Goal: Task Accomplishment & Management: Complete application form

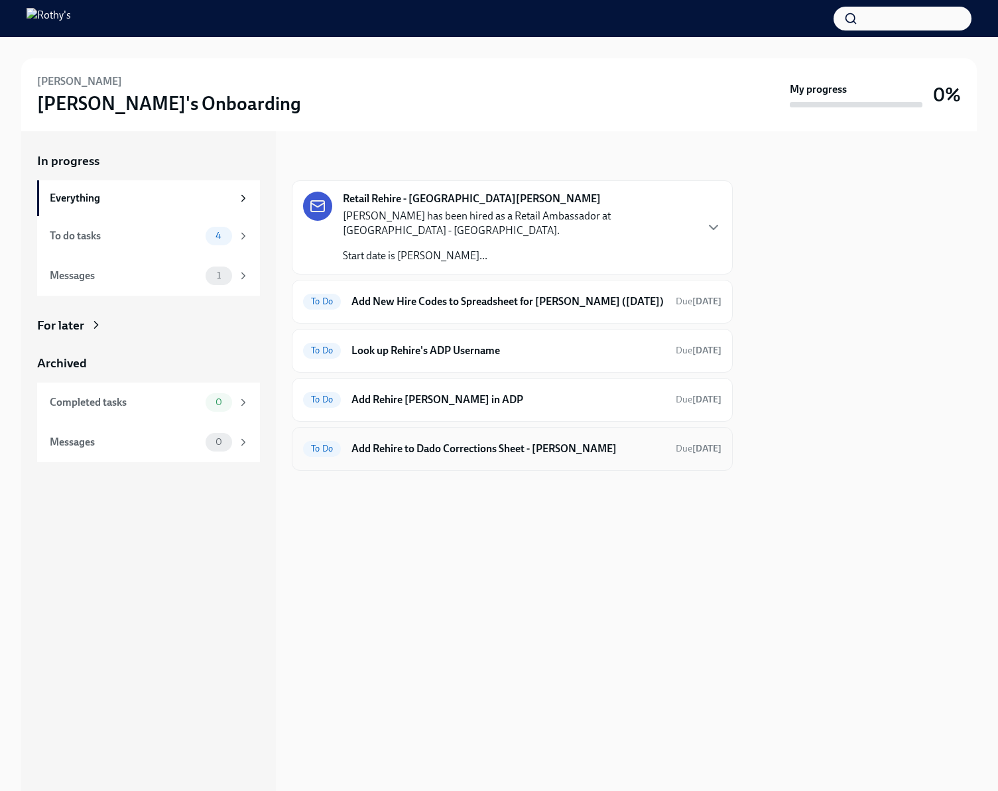
click at [488, 456] on h6 "Add Rehire to Dado Corrections Sheet - Sydney Thompson" at bounding box center [508, 449] width 314 height 15
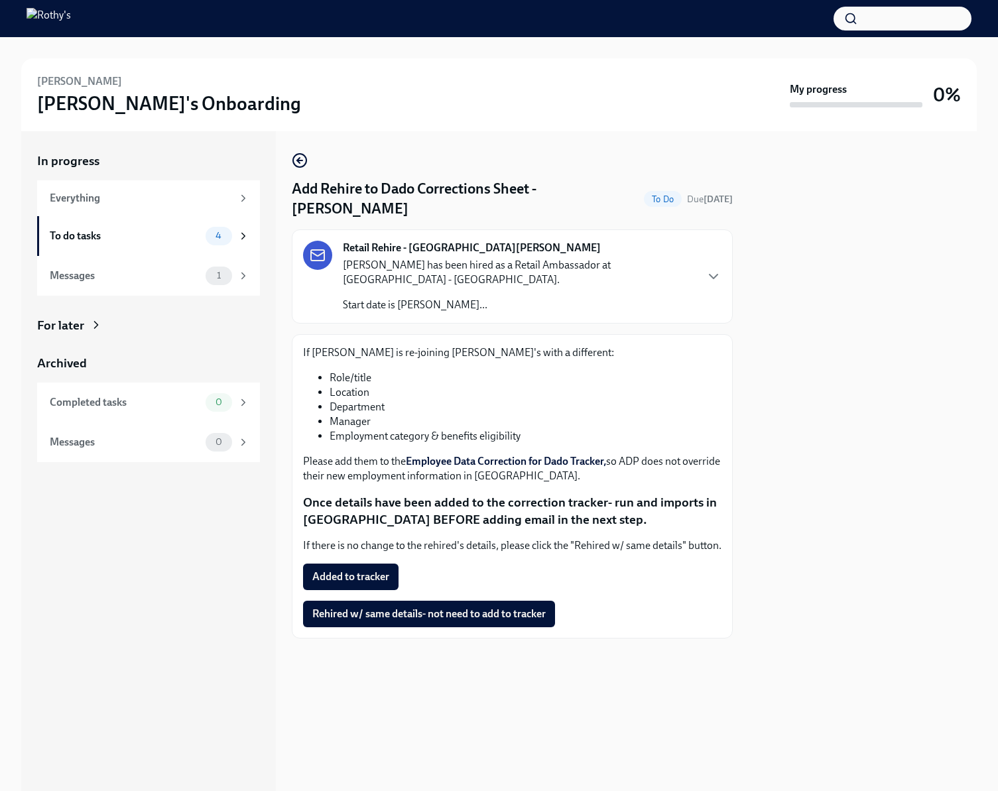
click at [451, 457] on link "Employee Data Correction for Dado Tracker," at bounding box center [506, 461] width 200 height 13
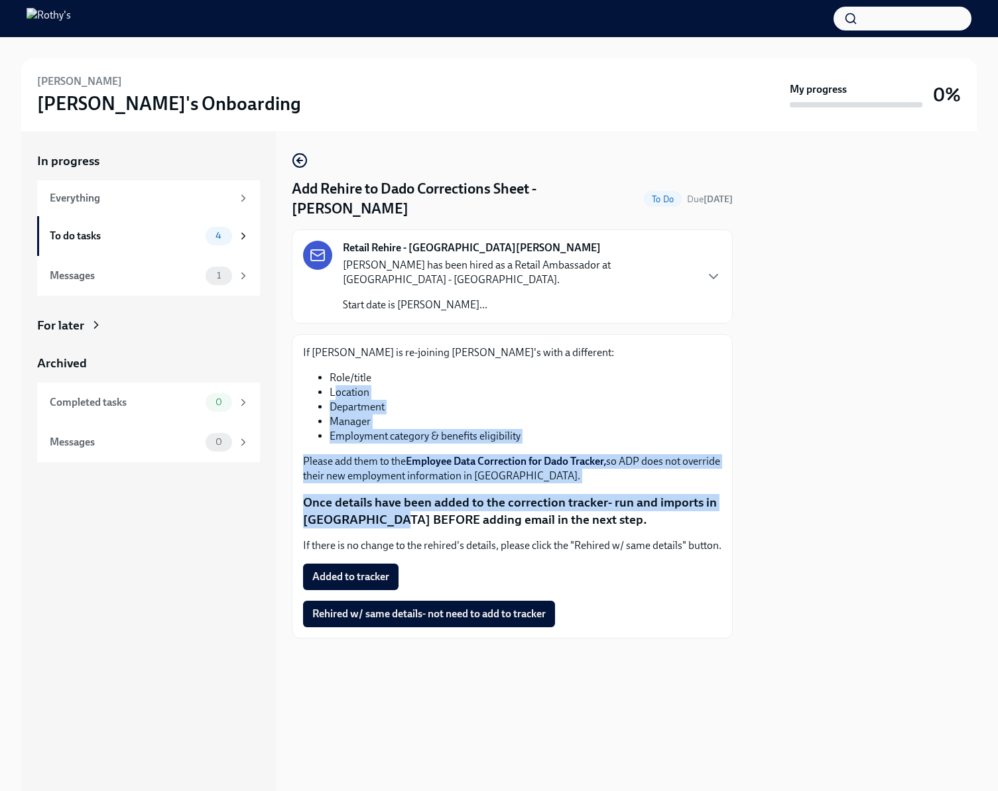
drag, startPoint x: 337, startPoint y: 396, endPoint x: 398, endPoint y: 514, distance: 133.1
click at [398, 514] on div "If Sydney Thompson is re-joining Rothy's with a different: Role/title Location …" at bounding box center [512, 486] width 418 height 282
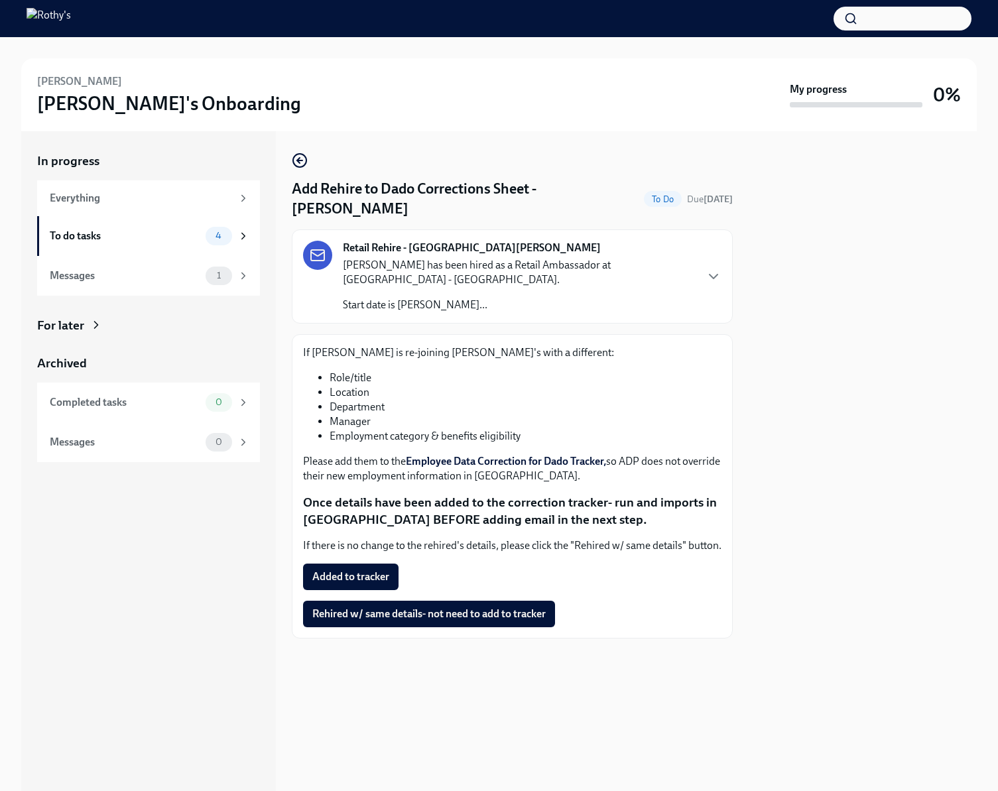
click at [398, 514] on strong "Once details have been added to the correction tracker- run and imports in Dado…" at bounding box center [510, 511] width 414 height 32
click at [466, 458] on link "Employee Data Correction for Dado Tracker," at bounding box center [506, 461] width 200 height 13
click at [366, 622] on button "Rehired w/ same details- not need to add to tracker" at bounding box center [429, 614] width 252 height 27
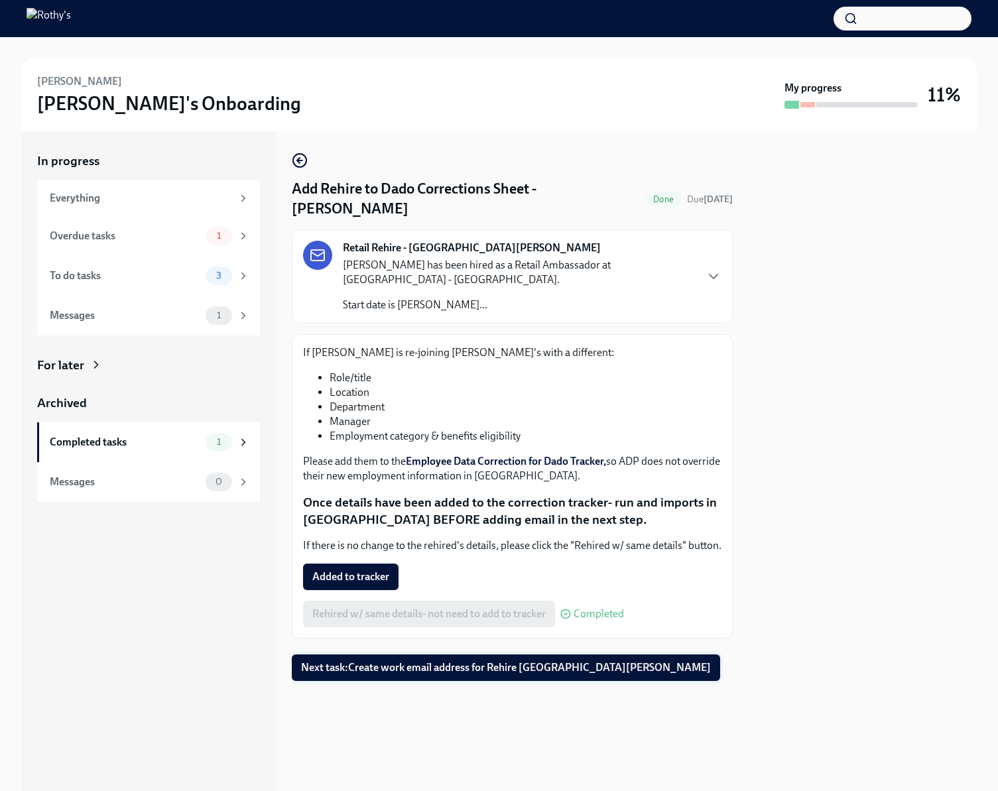
click at [397, 666] on span "Next task : Create work email address for Rehire Sydney Thompson" at bounding box center [506, 667] width 410 height 13
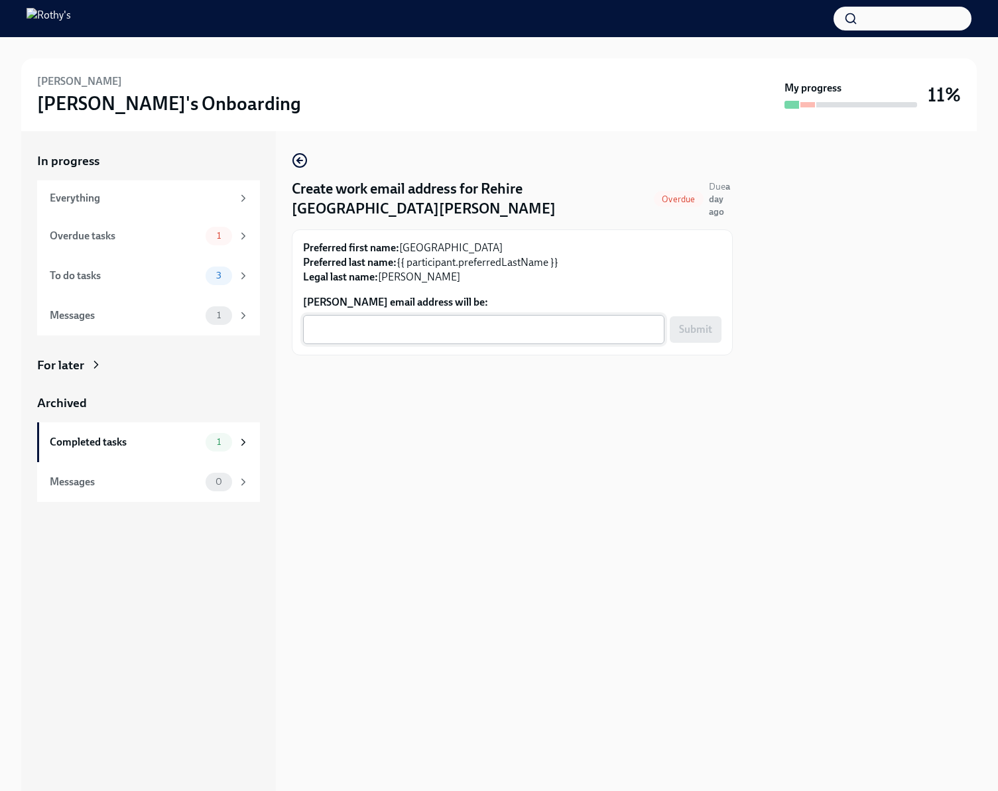
click at [503, 340] on div "x ​" at bounding box center [483, 329] width 361 height 29
paste textarea "sthompson@rothys.com"
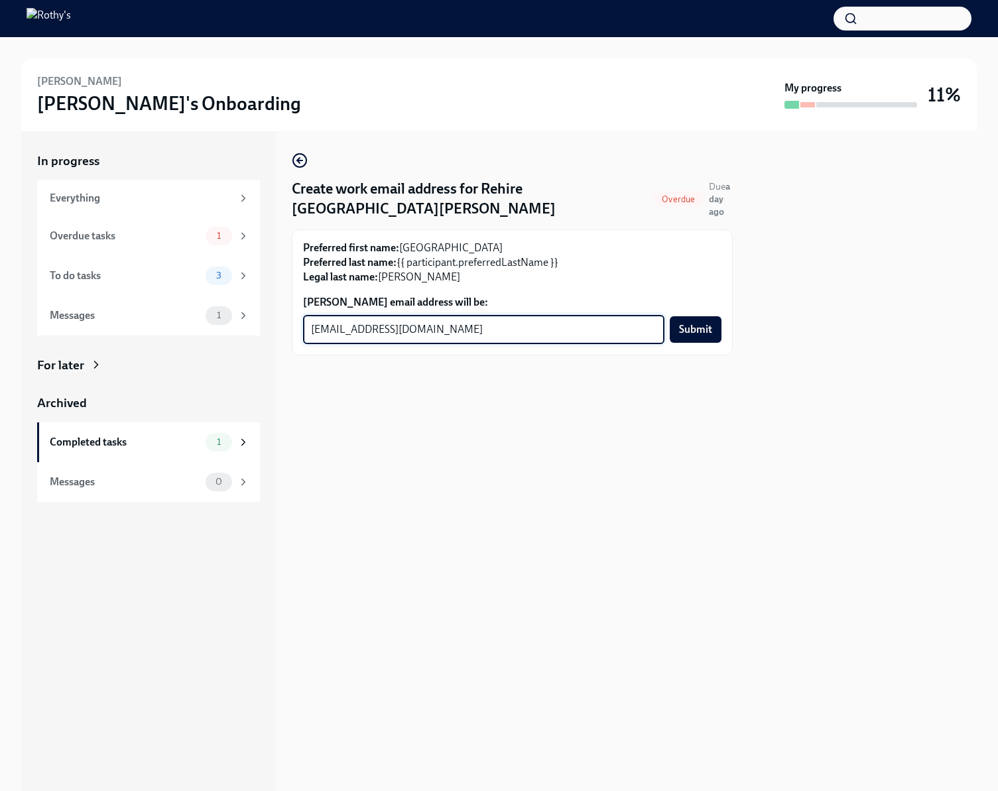
type textarea "sthompson@rothys.com"
click at [721, 337] on div "Preferred first name: Sydney Preferred last name: {{ participant.preferredLastN…" at bounding box center [512, 292] width 441 height 126
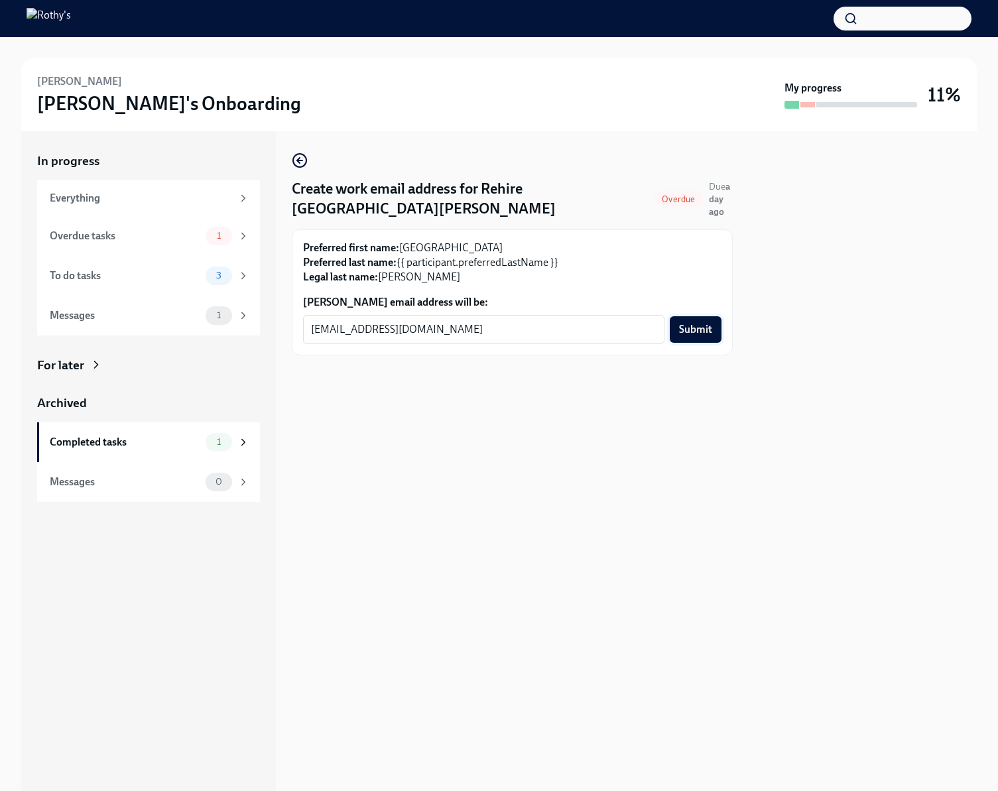
click at [706, 332] on span "Submit" at bounding box center [695, 329] width 33 height 13
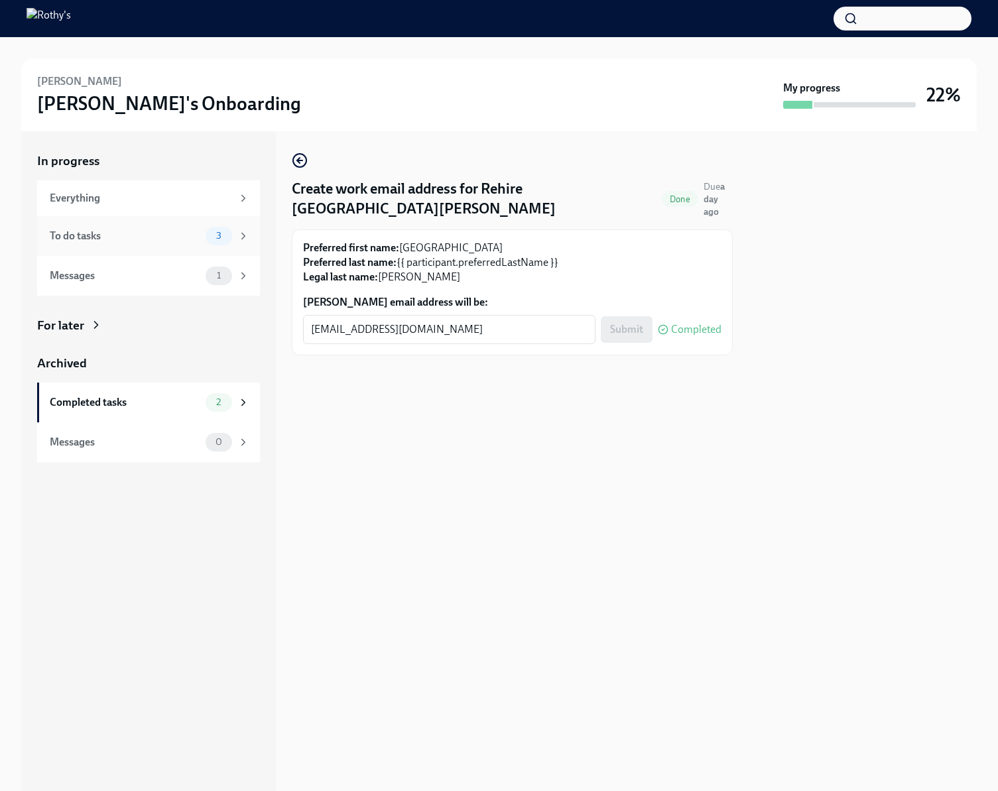
click at [147, 241] on div "To do tasks" at bounding box center [125, 236] width 150 height 15
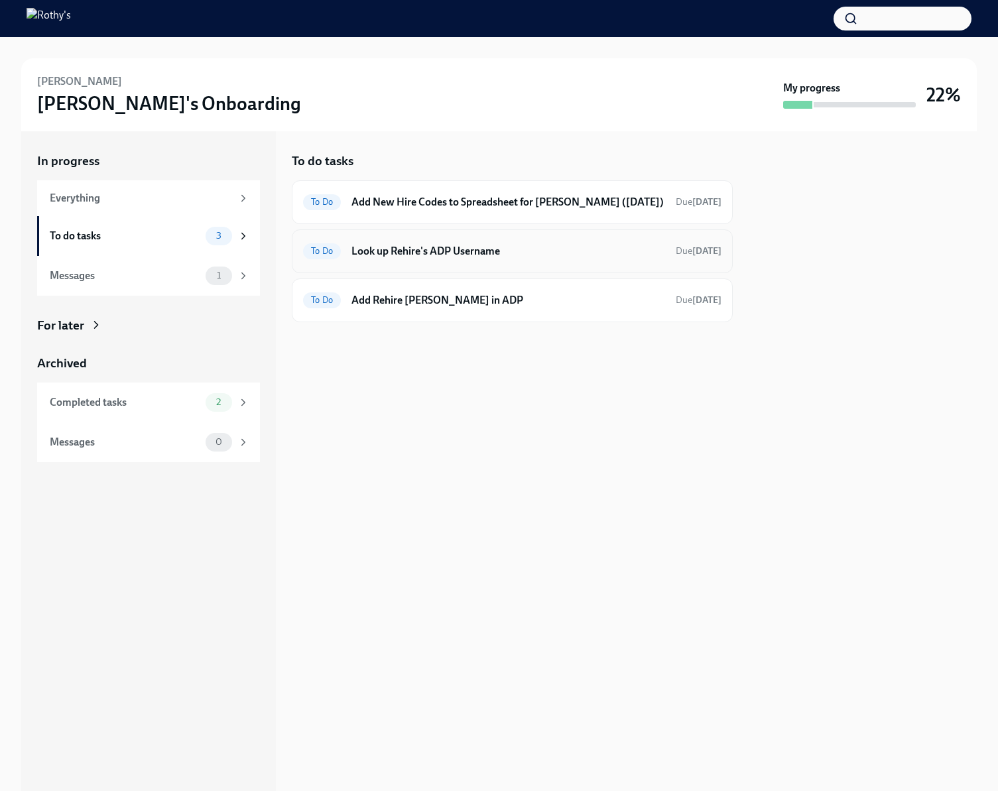
click at [419, 273] on div "To Do Look up Rehire's ADP Username Due tomorrow" at bounding box center [512, 251] width 441 height 44
click at [489, 259] on h6 "Look up Rehire's ADP Username" at bounding box center [508, 251] width 314 height 15
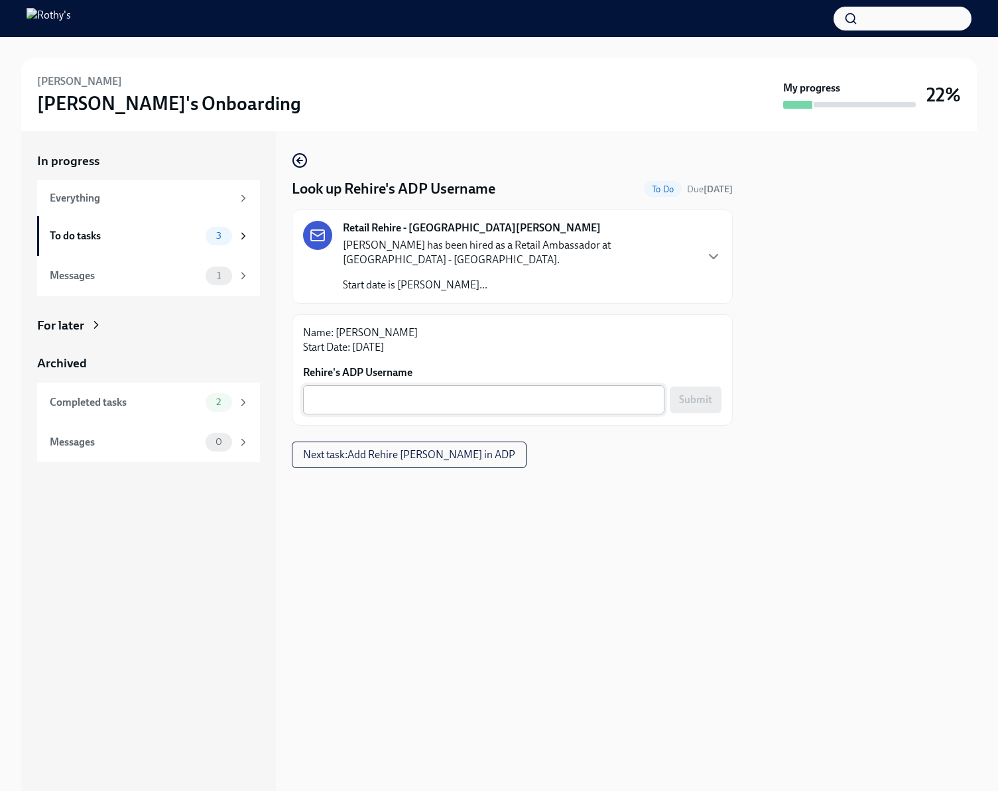
click at [599, 410] on div "x ​" at bounding box center [483, 399] width 361 height 29
paste textarea "FF9O5E7GY"
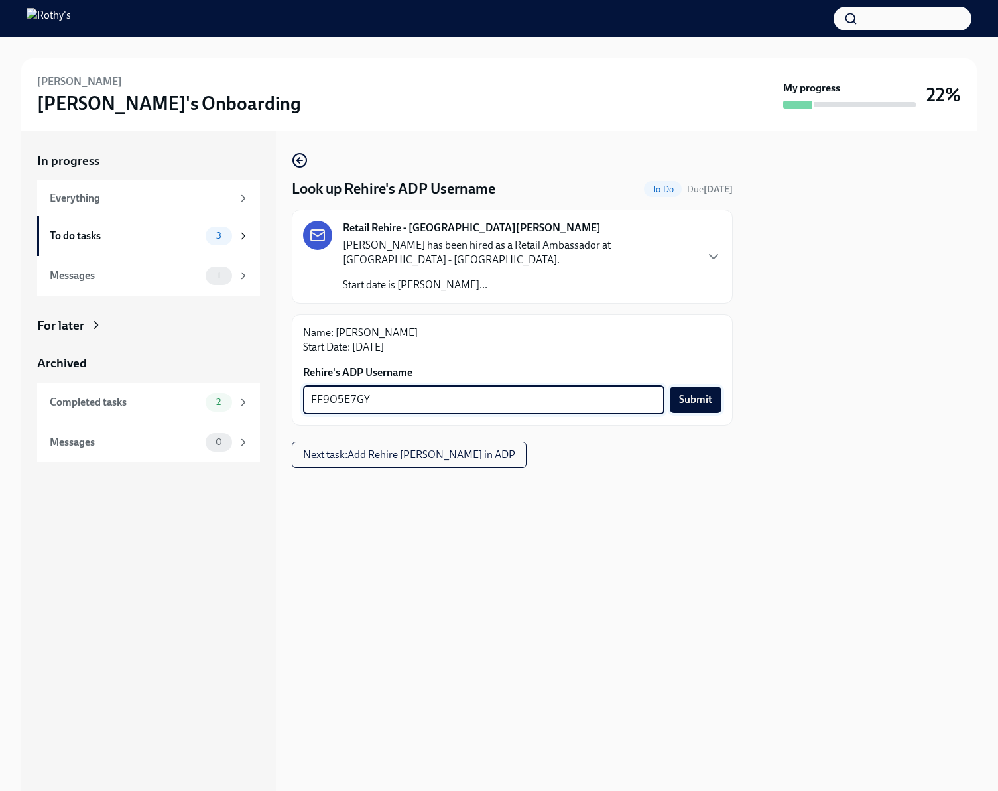
type textarea "FF9O5E7GY"
click at [702, 405] on span "Submit" at bounding box center [695, 399] width 33 height 13
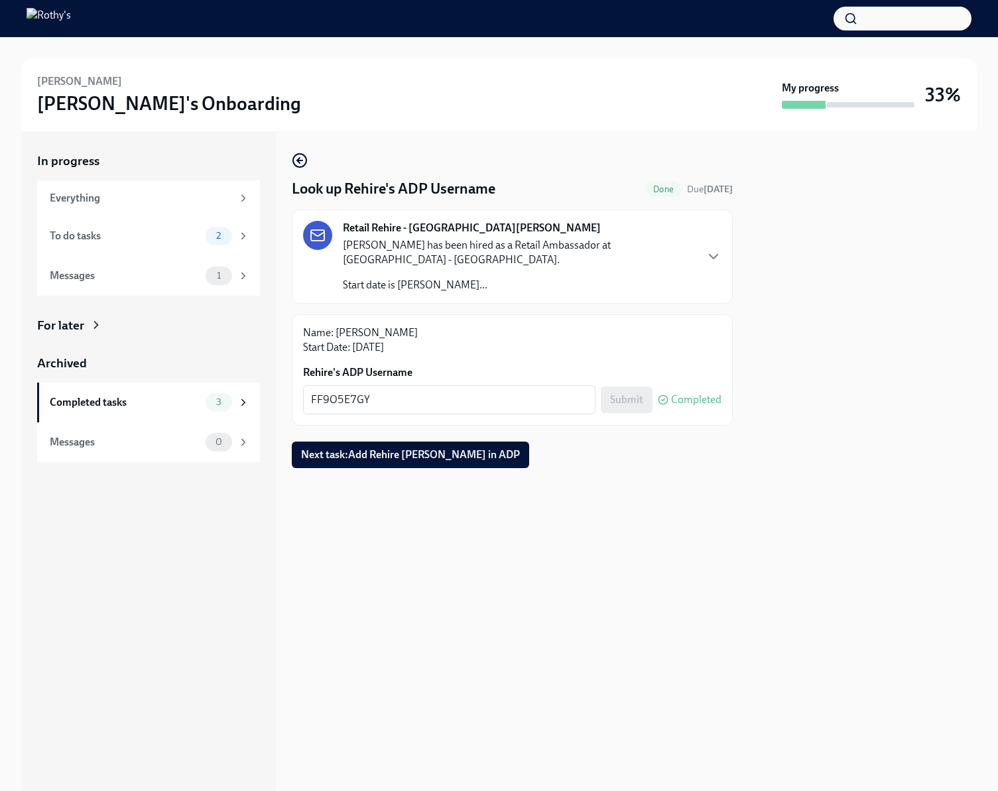
click at [504, 455] on span "Next task : Add Rehire Sydney Thompson in ADP" at bounding box center [410, 454] width 219 height 13
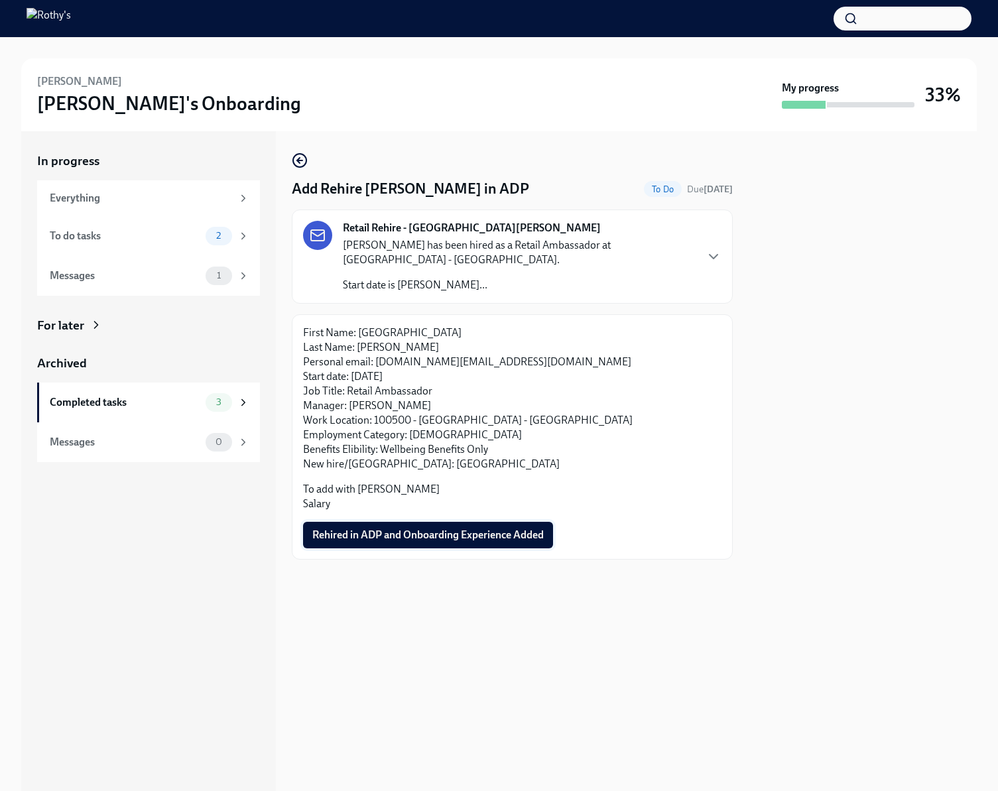
click at [481, 536] on span "Rehired in ADP and Onboarding Experience Added" at bounding box center [427, 534] width 231 height 13
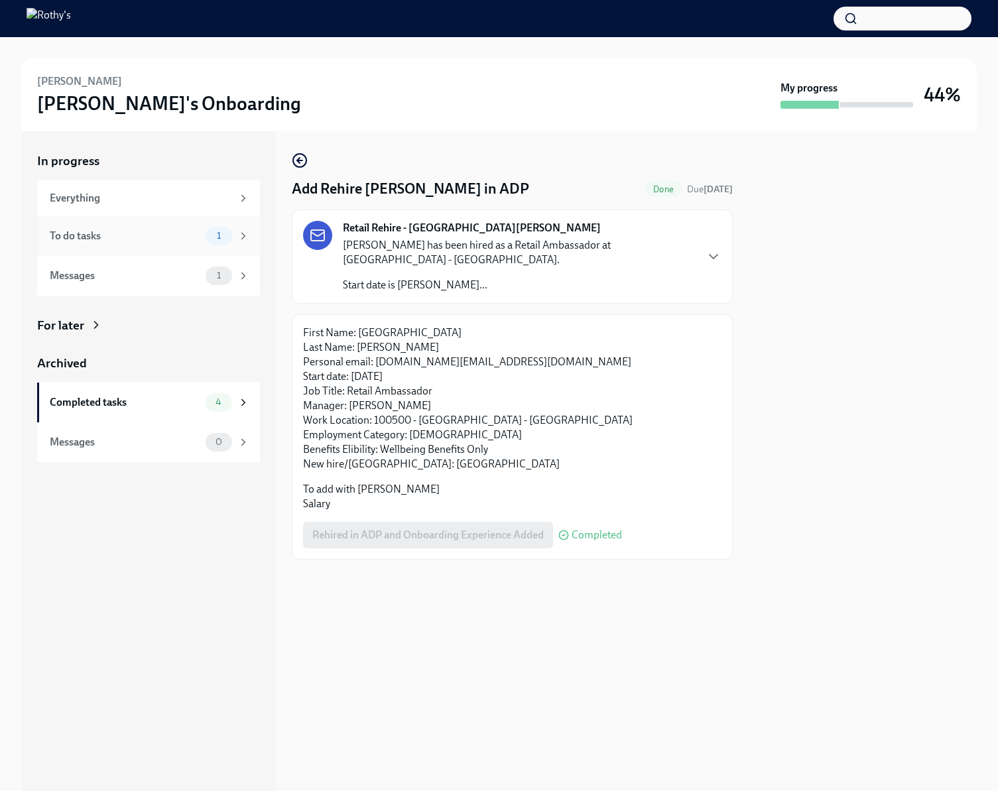
click at [113, 229] on div "To do tasks" at bounding box center [125, 236] width 150 height 15
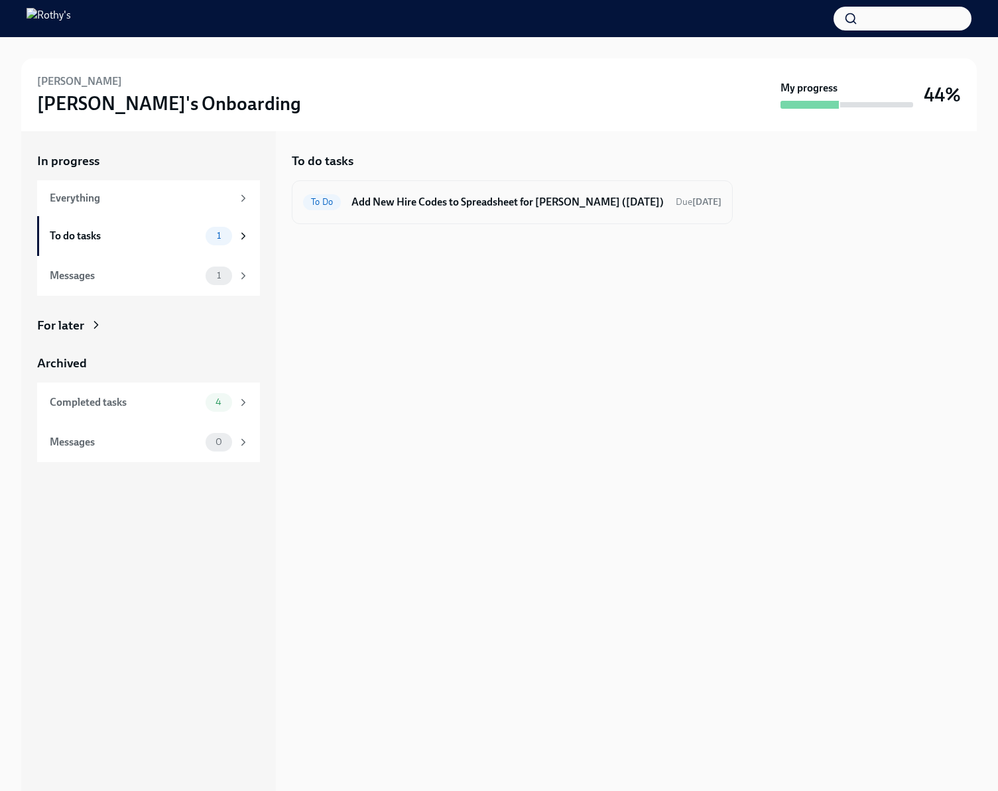
click at [426, 224] on div "To Do Add New Hire Codes to Spreadsheet for Sydney Thompson (09/26/2025) Due to…" at bounding box center [512, 202] width 441 height 44
click at [434, 213] on div "To Do Add New Hire Codes to Spreadsheet for Sydney Thompson (09/26/2025) Due to…" at bounding box center [512, 202] width 418 height 21
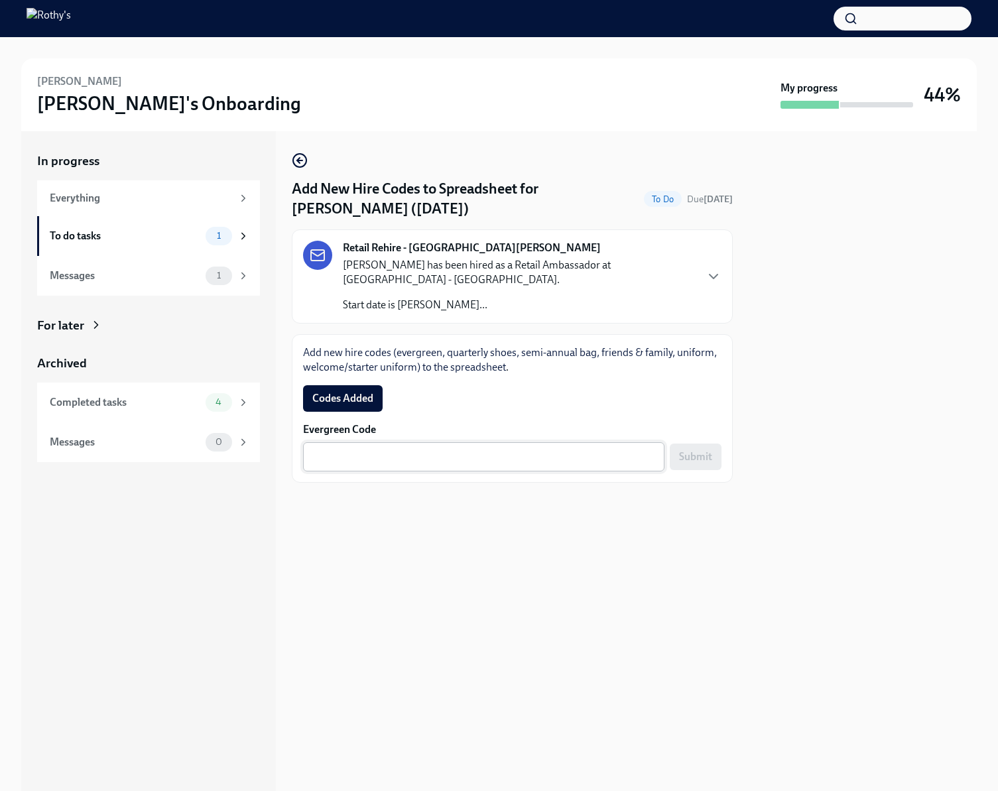
click at [558, 455] on textarea "Evergreen Code" at bounding box center [483, 457] width 345 height 16
paste textarea "E-FF-5WD8H7"
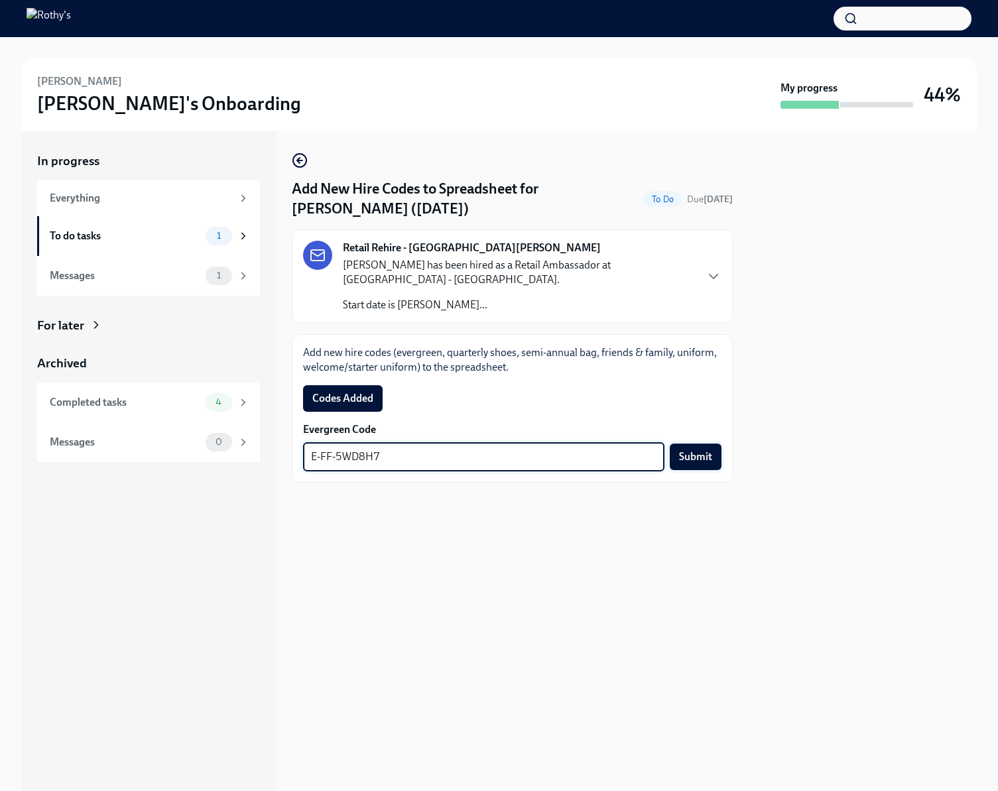
type textarea "E-FF-5WD8H7"
click at [690, 457] on span "Submit" at bounding box center [695, 456] width 33 height 13
click at [329, 395] on span "Codes Added" at bounding box center [342, 398] width 61 height 13
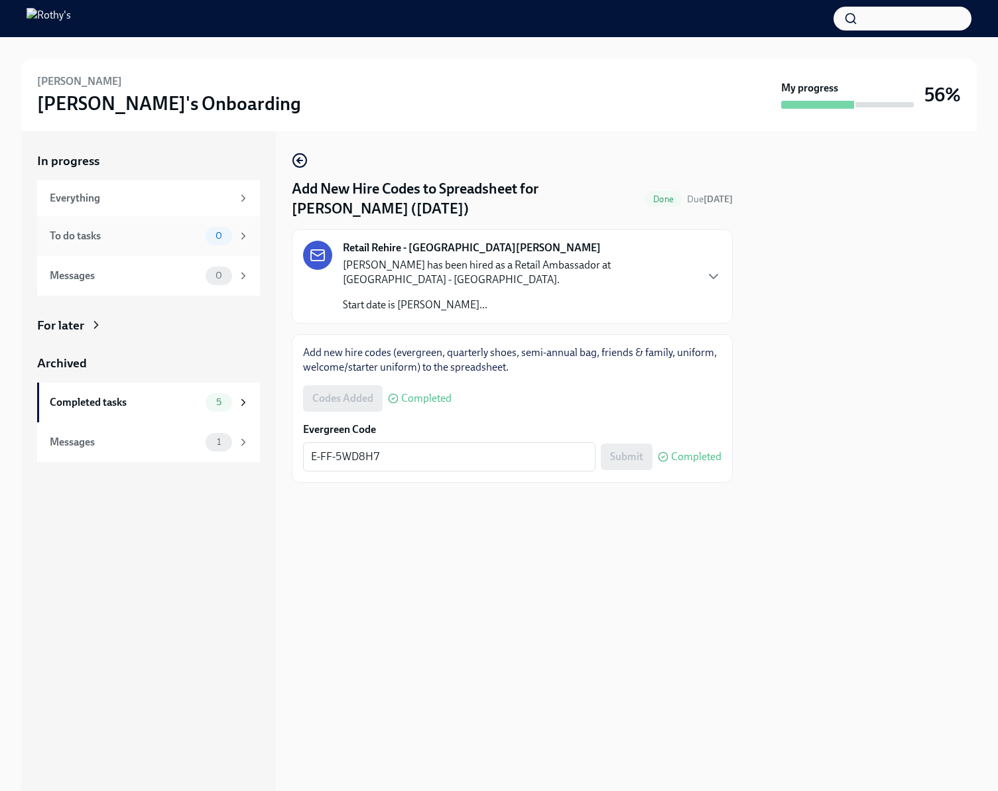
click at [162, 237] on div "To do tasks" at bounding box center [125, 236] width 150 height 15
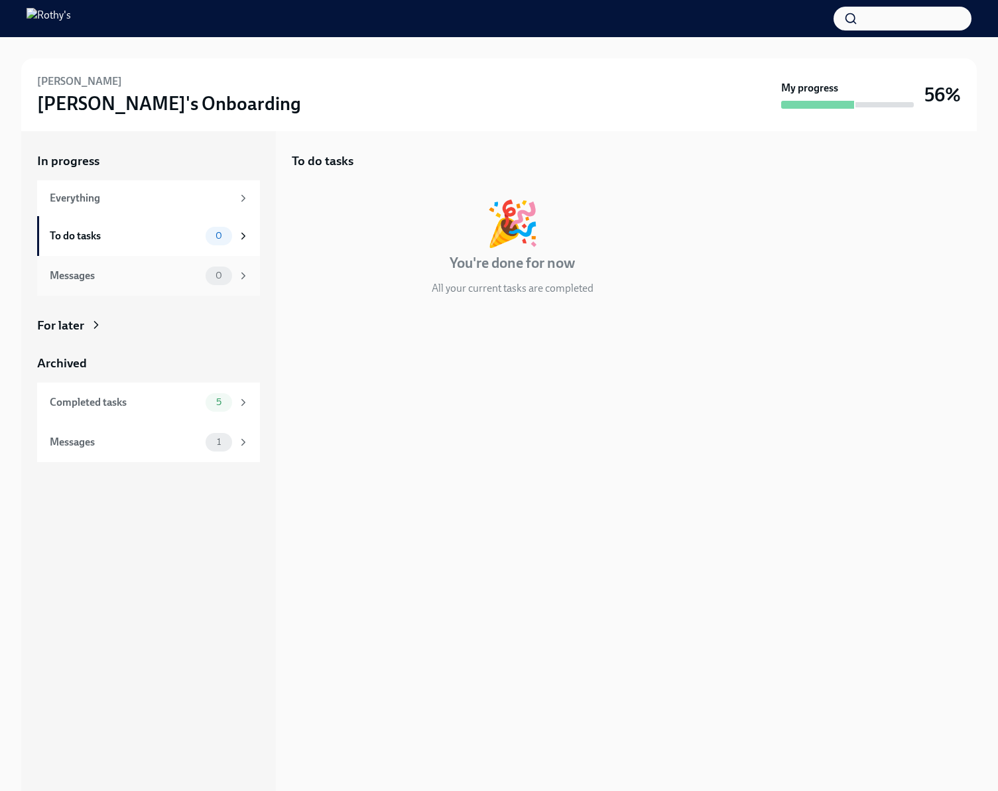
click at [162, 283] on div "Messages 0" at bounding box center [150, 275] width 200 height 19
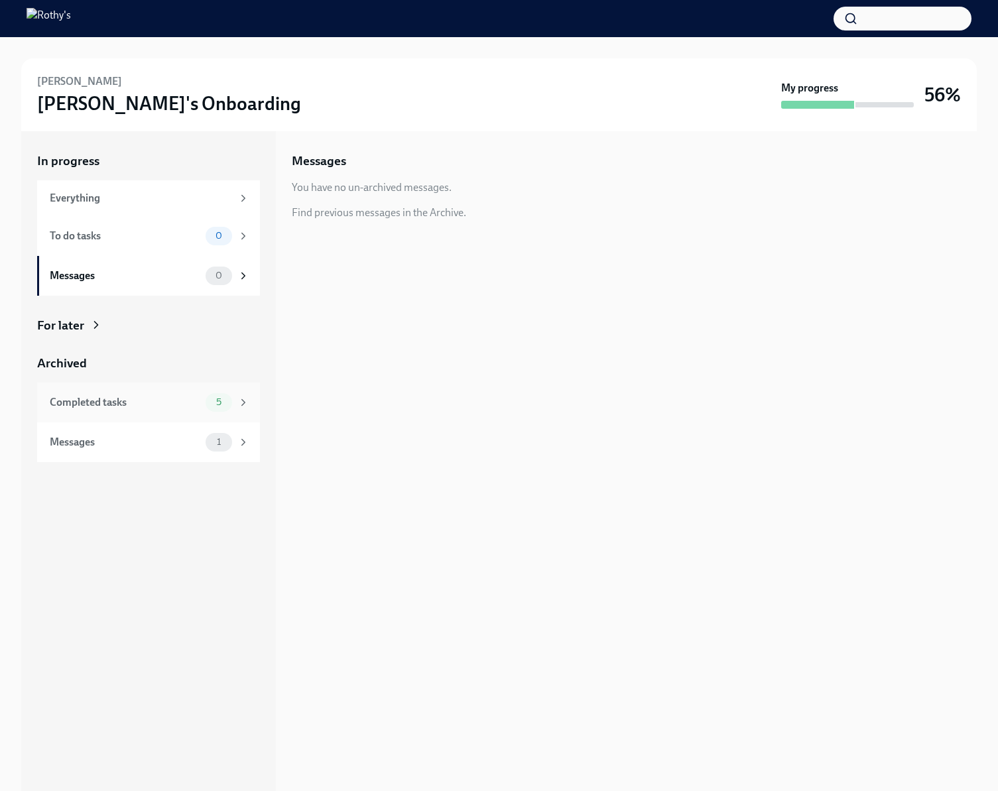
click at [149, 405] on div "Completed tasks" at bounding box center [125, 402] width 150 height 15
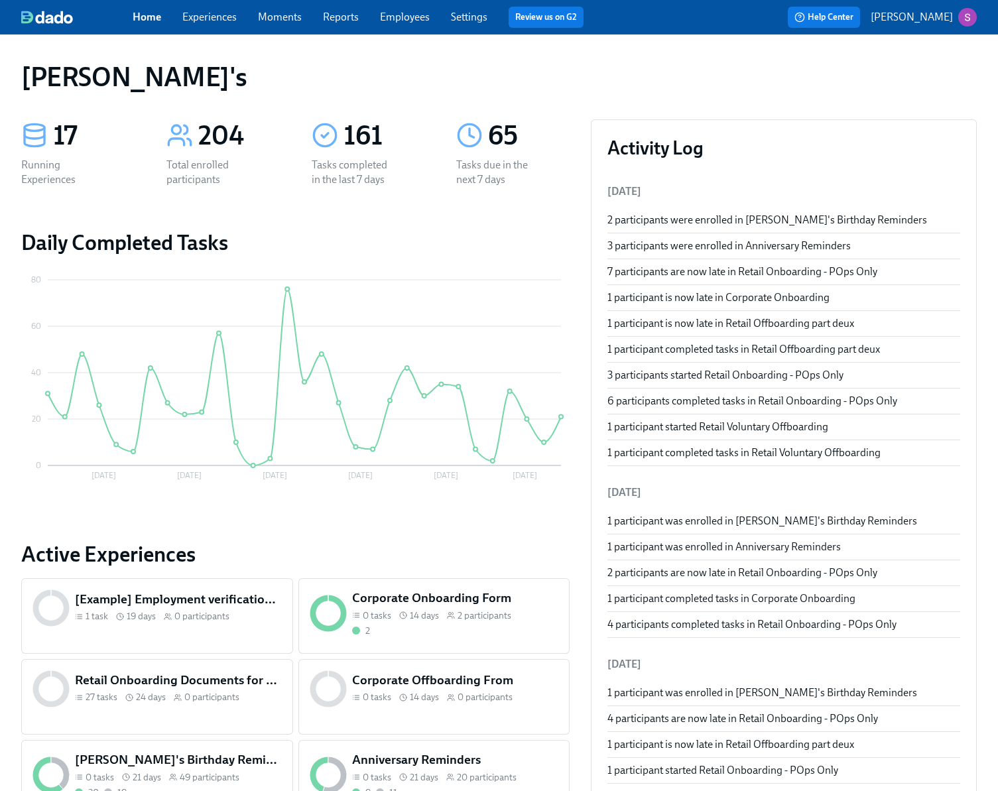
click at [381, 19] on link "Employees" at bounding box center [405, 17] width 50 height 13
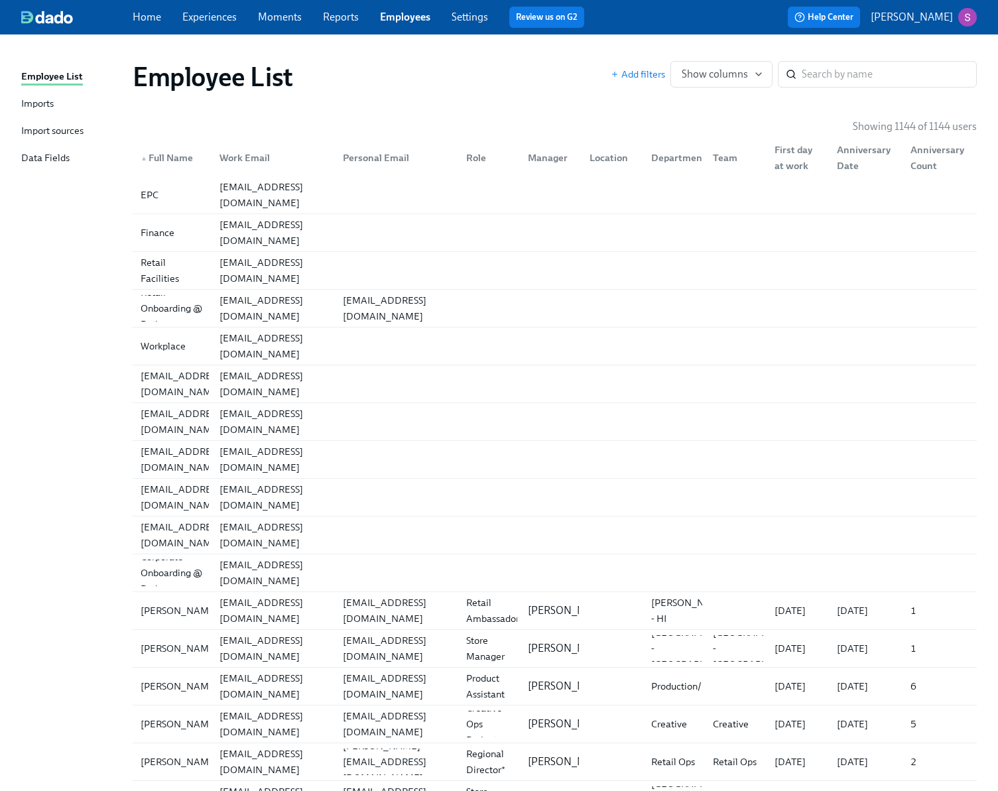
click at [23, 104] on div "Imports" at bounding box center [37, 104] width 32 height 17
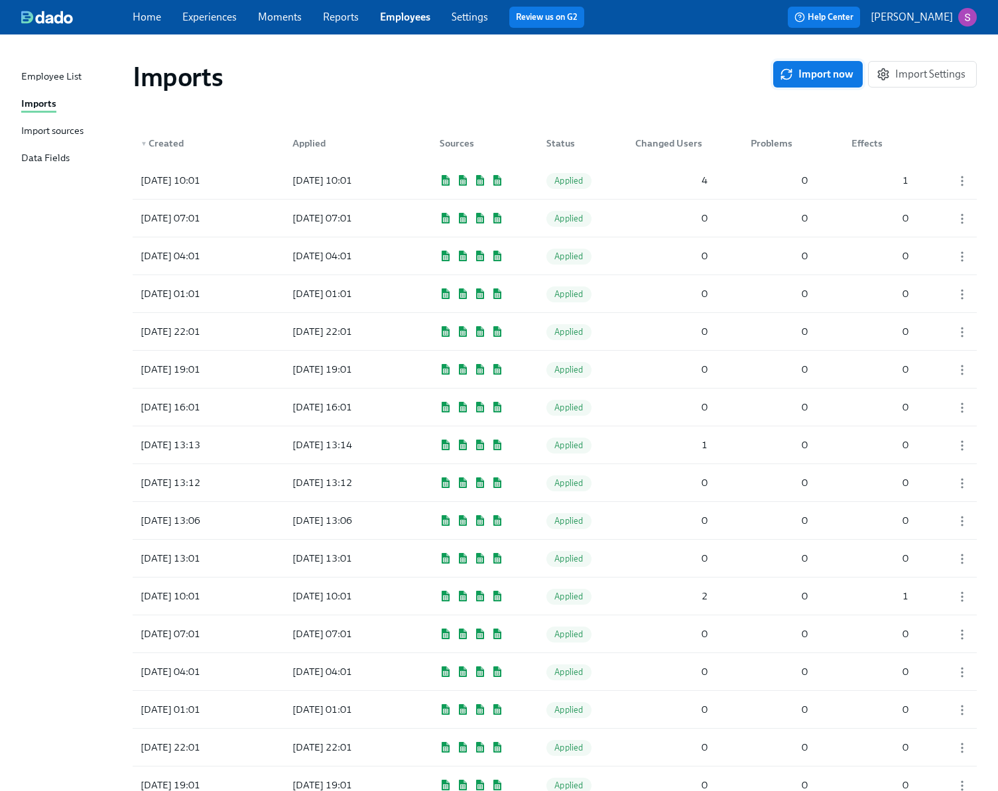
click at [813, 68] on span "Import now" at bounding box center [817, 74] width 71 height 13
click at [959, 180] on icon "button" at bounding box center [961, 180] width 13 height 13
click at [949, 204] on li "Discard" at bounding box center [943, 203] width 87 height 23
